Goal: Check status: Check status

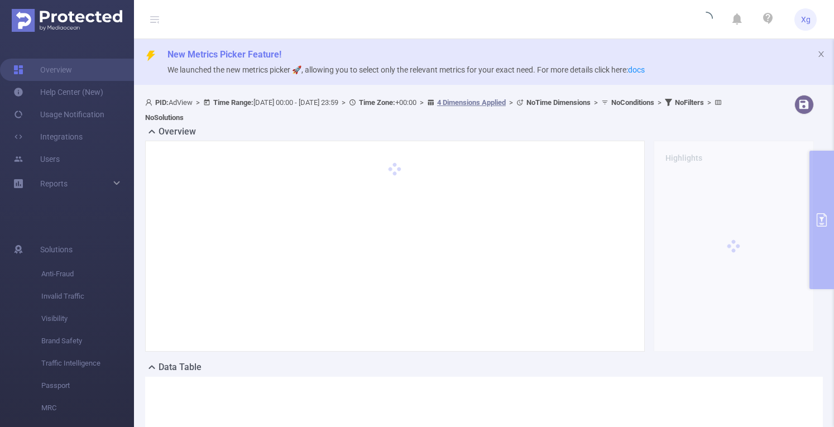
click at [814, 183] on div "Overview Highlights" at bounding box center [484, 243] width 678 height 236
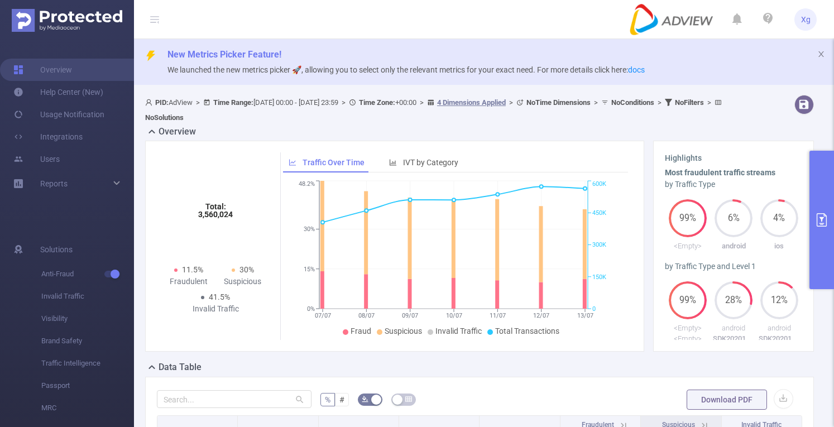
click at [825, 176] on button "primary" at bounding box center [821, 220] width 25 height 138
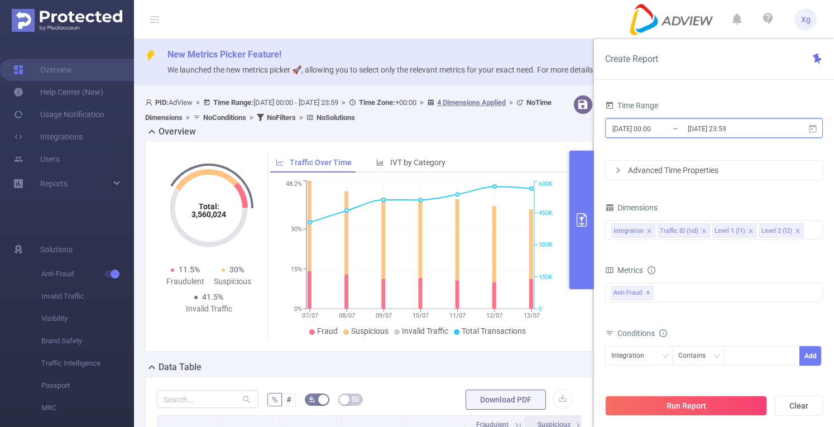
click at [715, 137] on span "[DATE] 00:00 _ [DATE] 23:59" at bounding box center [714, 128] width 218 height 20
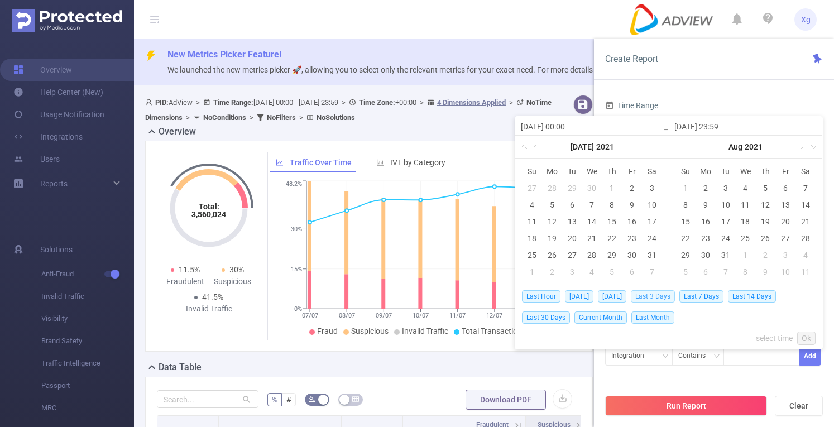
click at [672, 295] on span "Last 3 Days" at bounding box center [653, 296] width 44 height 12
type input "[DATE] 00:00"
type input "[DATE] 23:59"
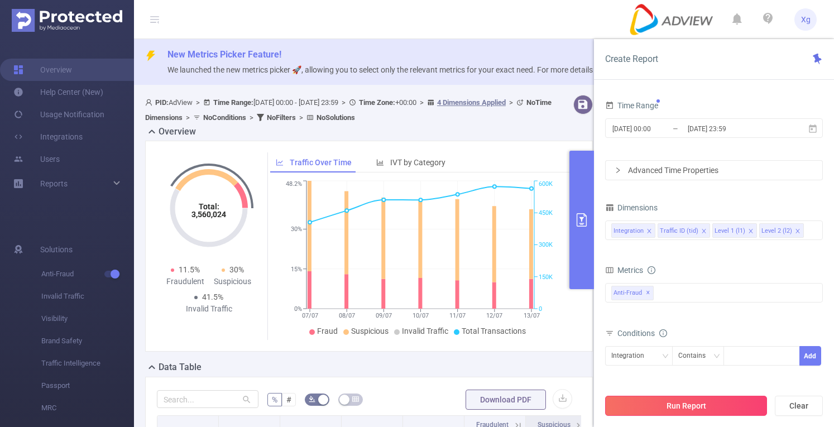
click at [674, 404] on button "Run Report" at bounding box center [686, 406] width 162 height 20
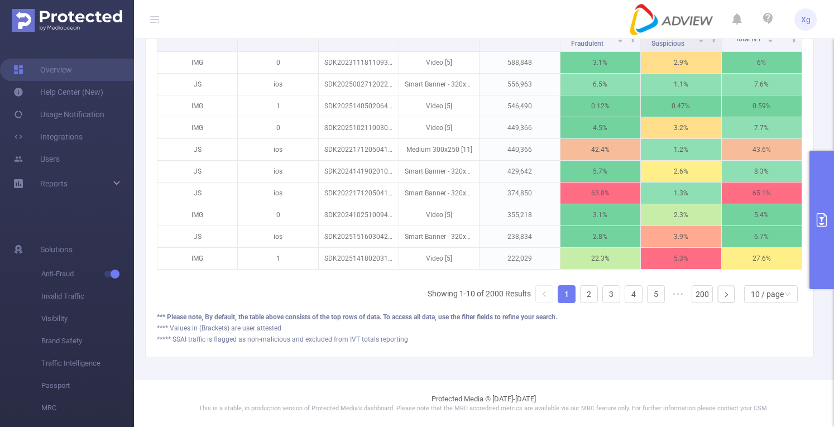
scroll to position [247, 0]
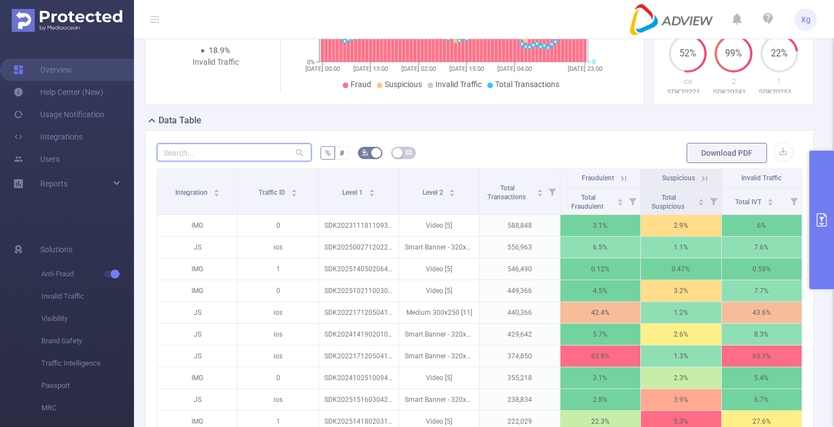
click at [186, 151] on input "text" at bounding box center [234, 152] width 155 height 18
paste input "sdk202500091208451o0xei80i431128"
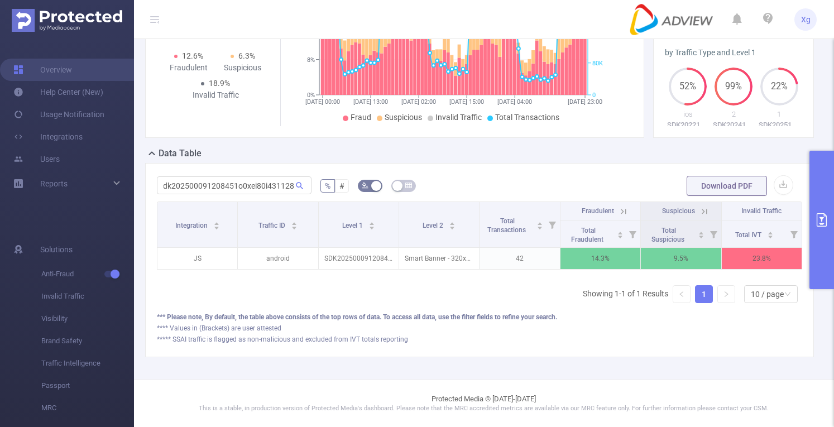
scroll to position [0, 0]
click at [261, 181] on input "sdk202500091208451o0xei80i431128" at bounding box center [234, 185] width 155 height 18
paste input "18160607564cfs9yjulhn5bde"
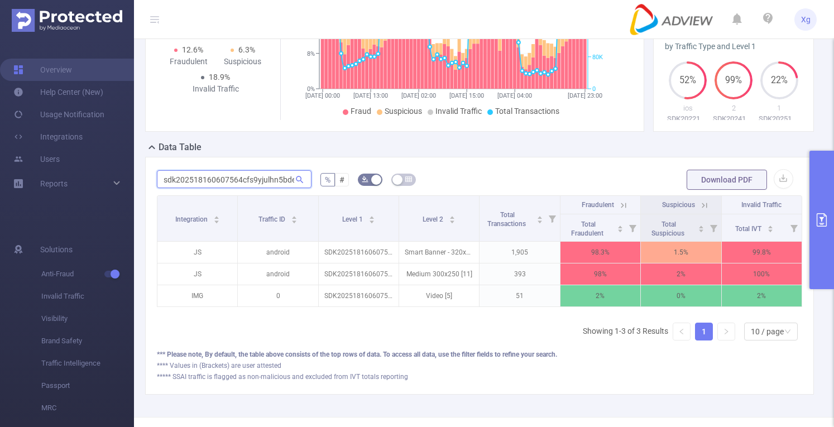
click at [219, 183] on input "sdk202518160607564cfs9yjulhn5bde" at bounding box center [234, 179] width 155 height 18
paste input "text"
click at [221, 175] on input "sdk202518160607564cfs9yjulhn5bde" at bounding box center [234, 179] width 155 height 18
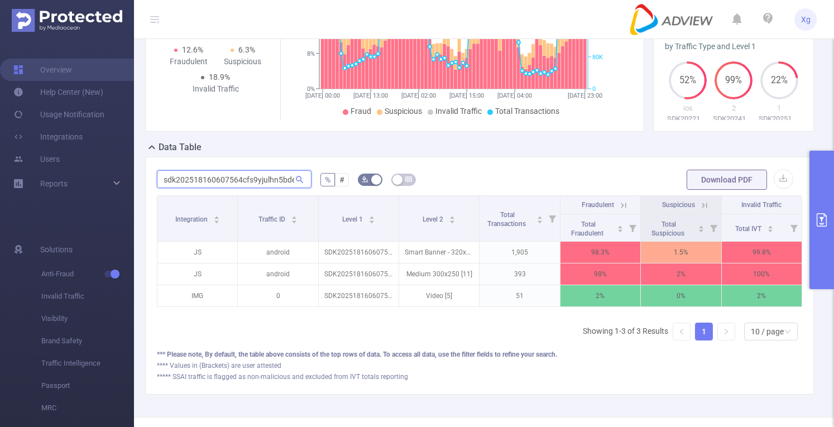
click at [221, 175] on input "sdk202518160607564cfs9yjulhn5bde" at bounding box center [234, 179] width 155 height 18
paste input "00091208382aduepch0qeul9b"
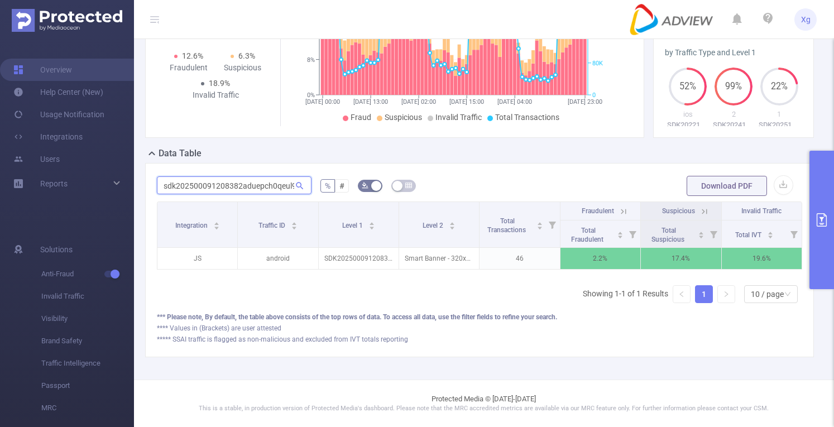
scroll to position [0, 7]
type input "sdk202500091208382aduepch0qeul9b"
